Goal: Task Accomplishment & Management: Complete application form

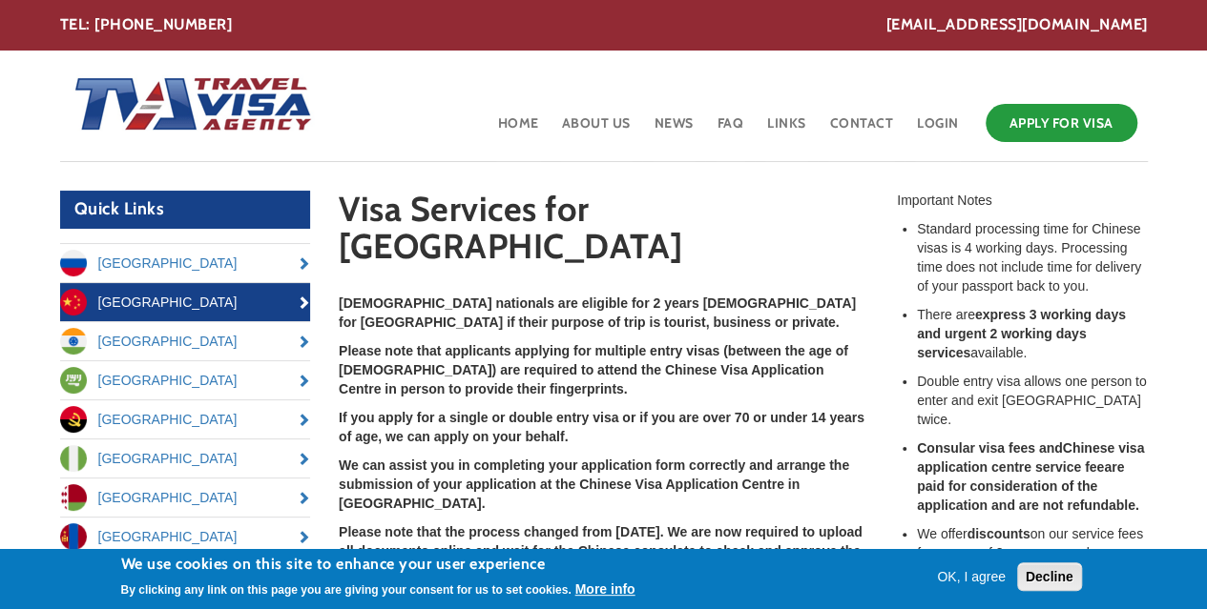
click at [1061, 569] on button "Decline" at bounding box center [1049, 577] width 65 height 29
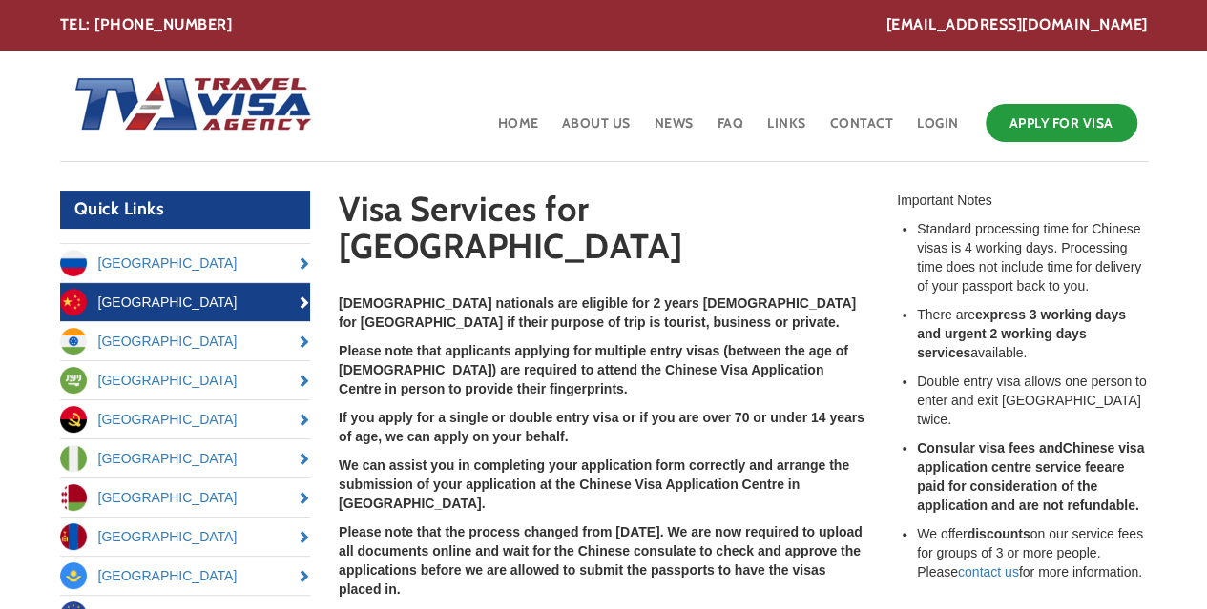
drag, startPoint x: 1061, startPoint y: 569, endPoint x: 755, endPoint y: 367, distance: 366.1
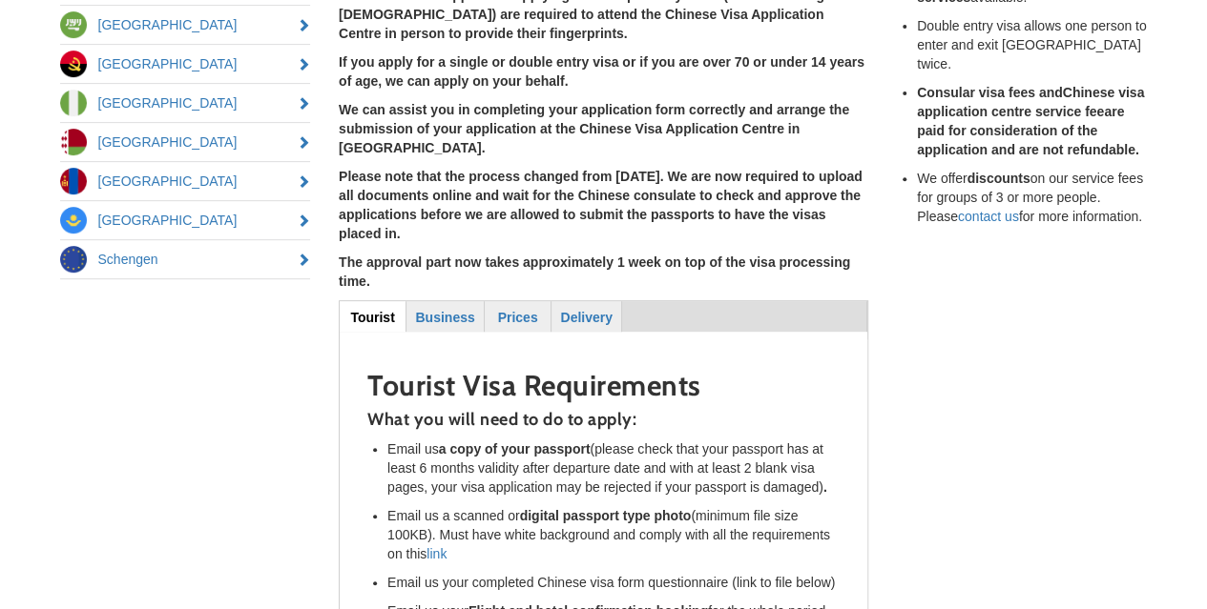
scroll to position [373, 0]
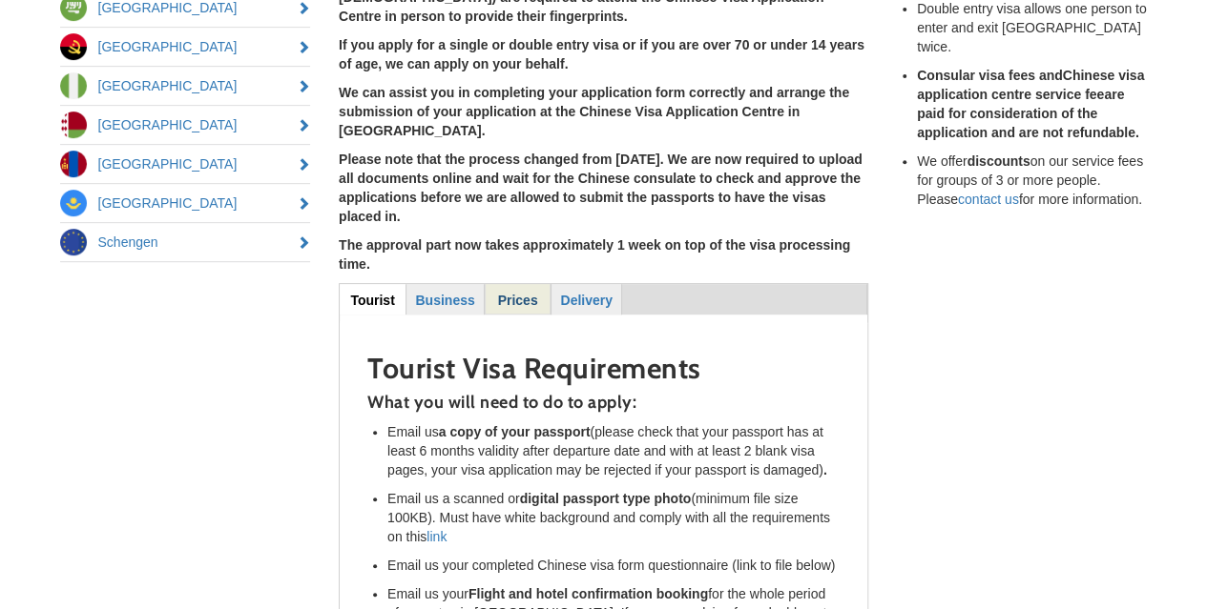
click at [528, 293] on strong "Prices" at bounding box center [518, 300] width 40 height 15
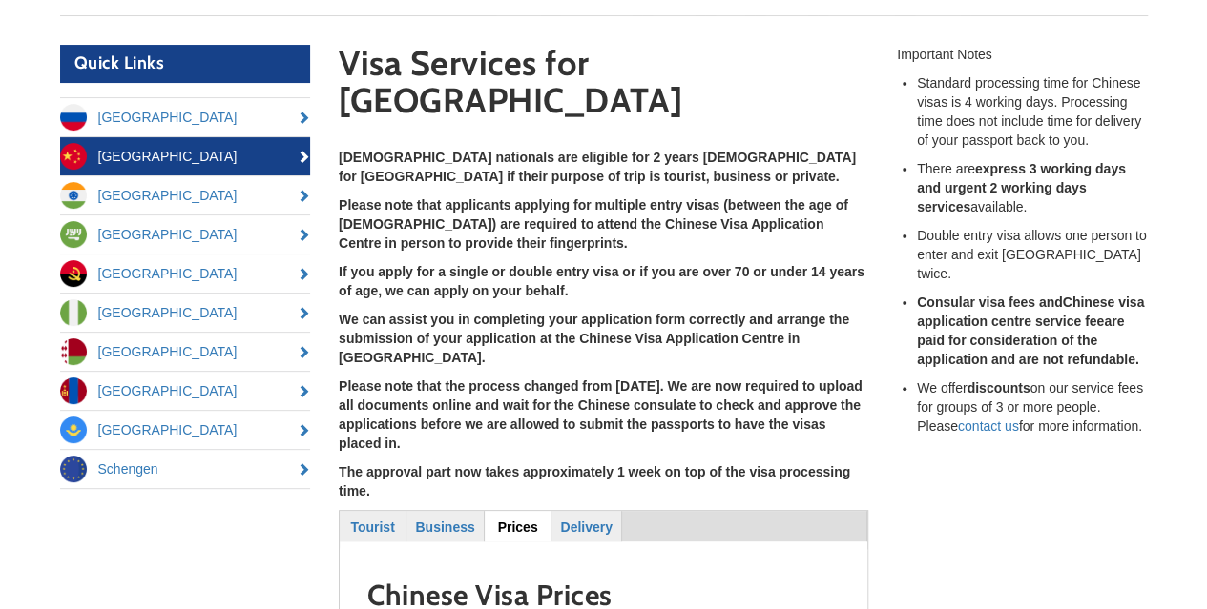
scroll to position [0, 0]
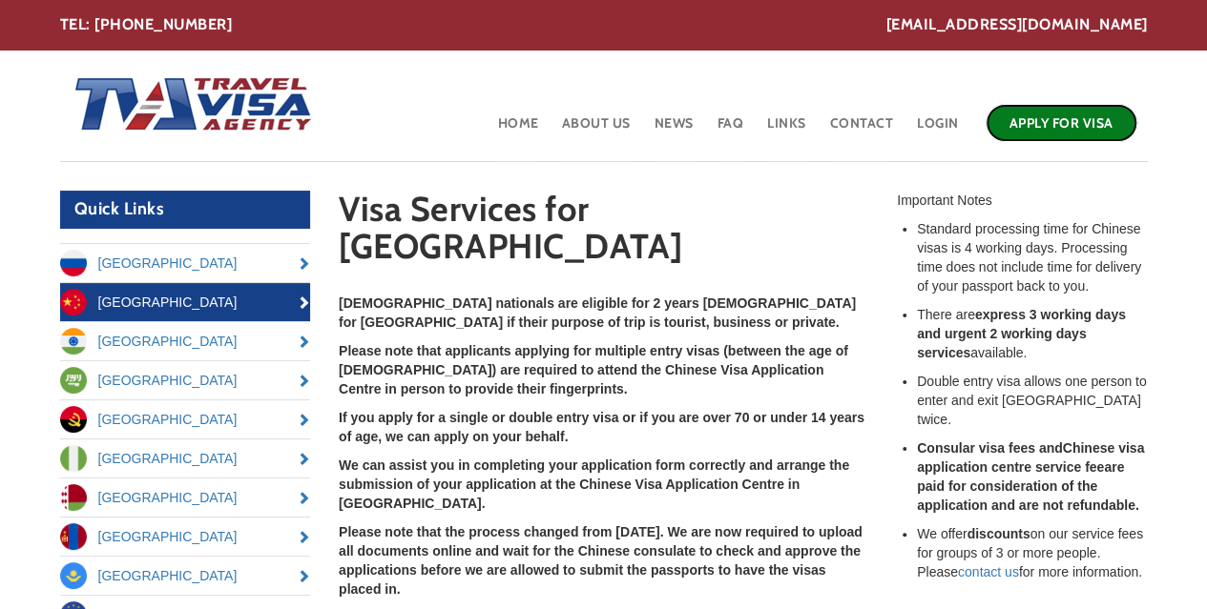
click at [1076, 129] on link "Apply for Visa" at bounding box center [1061, 123] width 152 height 38
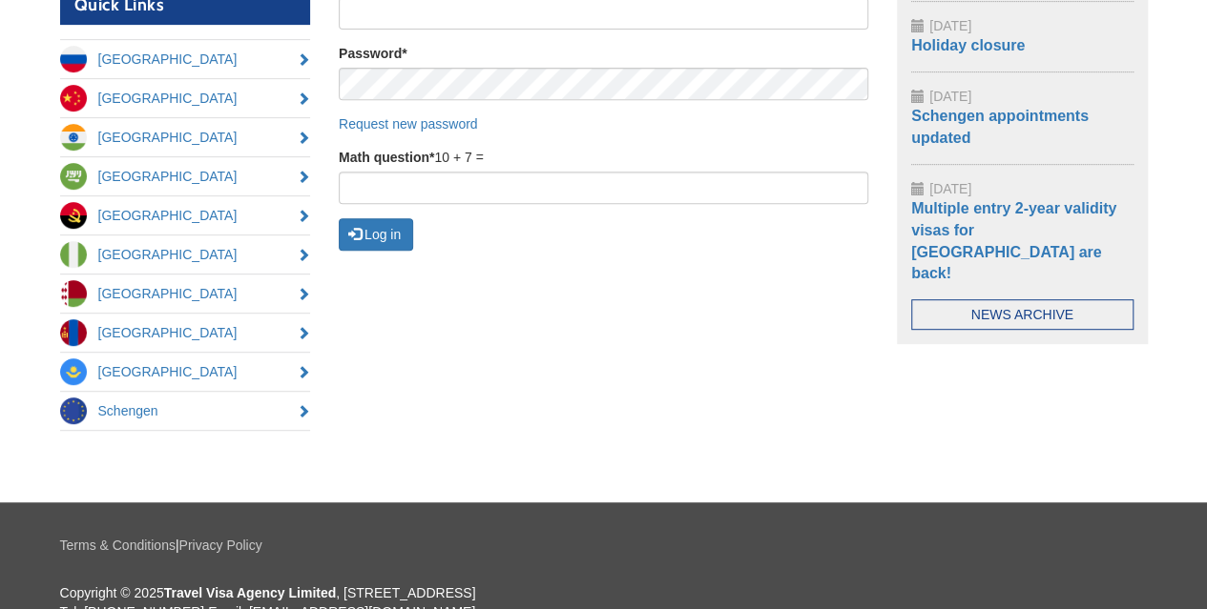
scroll to position [454, 0]
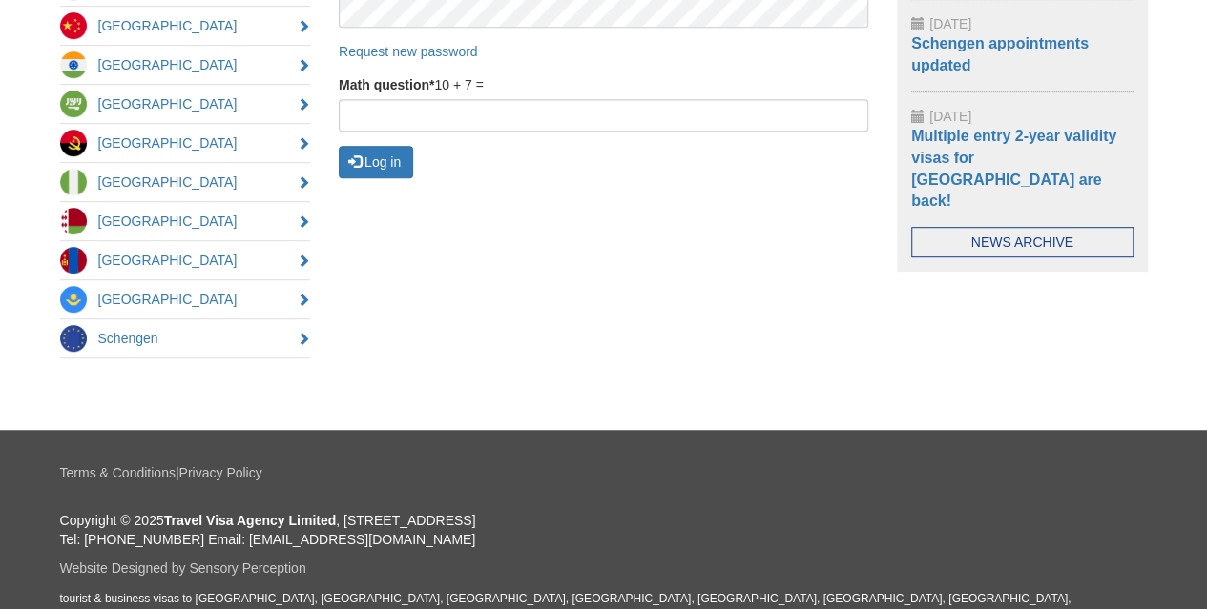
drag, startPoint x: 675, startPoint y: 517, endPoint x: 624, endPoint y: 520, distance: 51.6
click at [624, 520] on p "Copyright © 2025 Travel Visa Agency Limited , [GEOGRAPHIC_DATA], [STREET_ADDRES…" at bounding box center [603, 530] width 1087 height 38
drag, startPoint x: 445, startPoint y: 512, endPoint x: 564, endPoint y: 518, distance: 118.4
click at [564, 518] on p "Copyright © 2025 Travel Visa Agency Limited , Ludgate House, 107-111 Fleet Stre…" at bounding box center [603, 530] width 1087 height 38
copy p "107-111 Fleet Street"
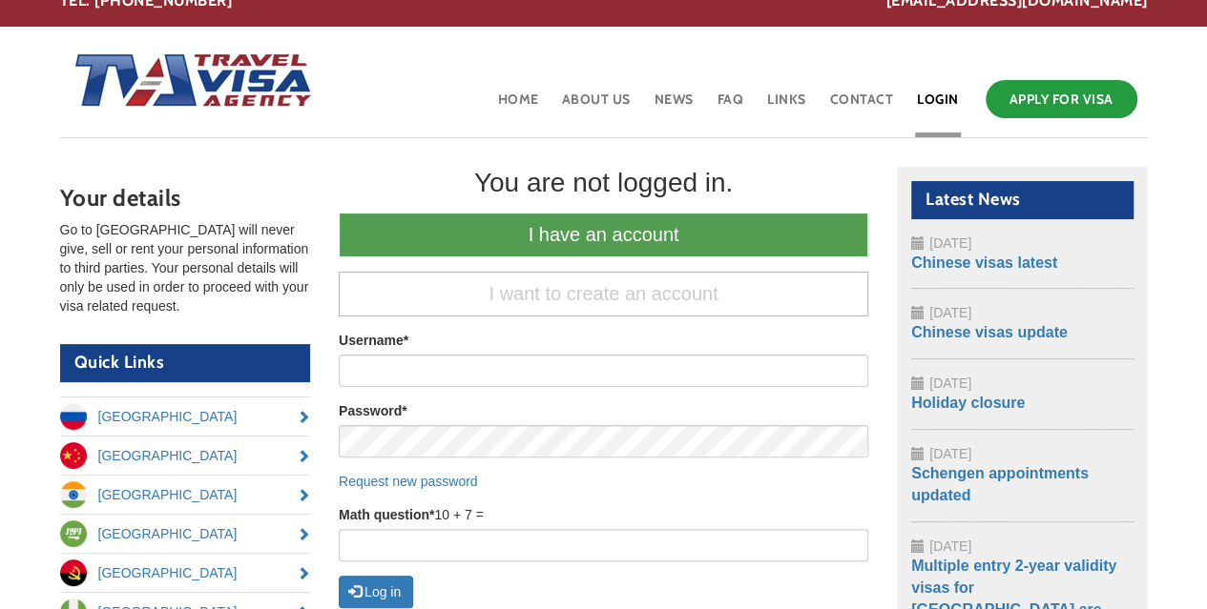
scroll to position [0, 0]
